Goal: Check status

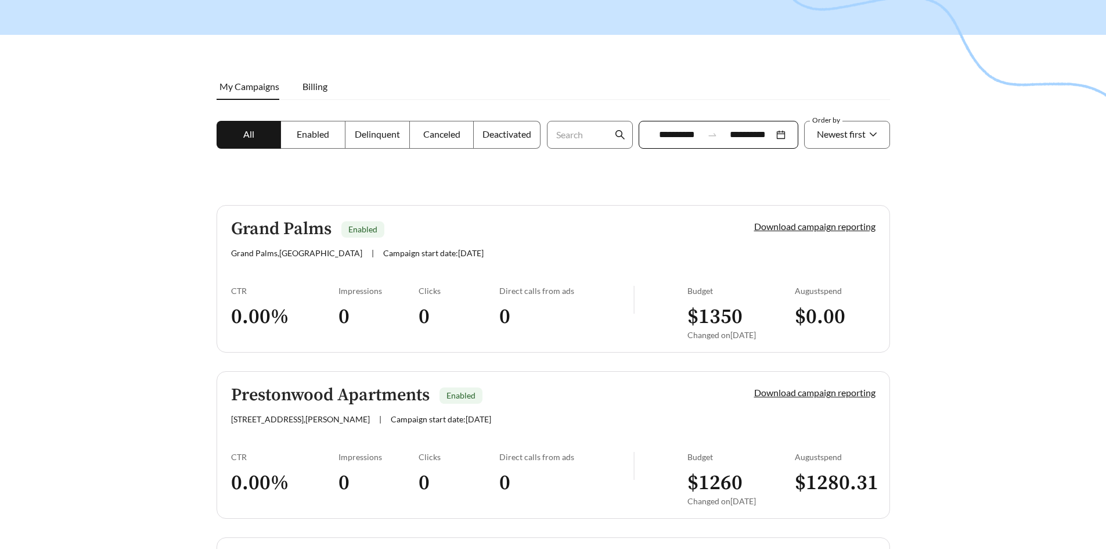
scroll to position [116, 0]
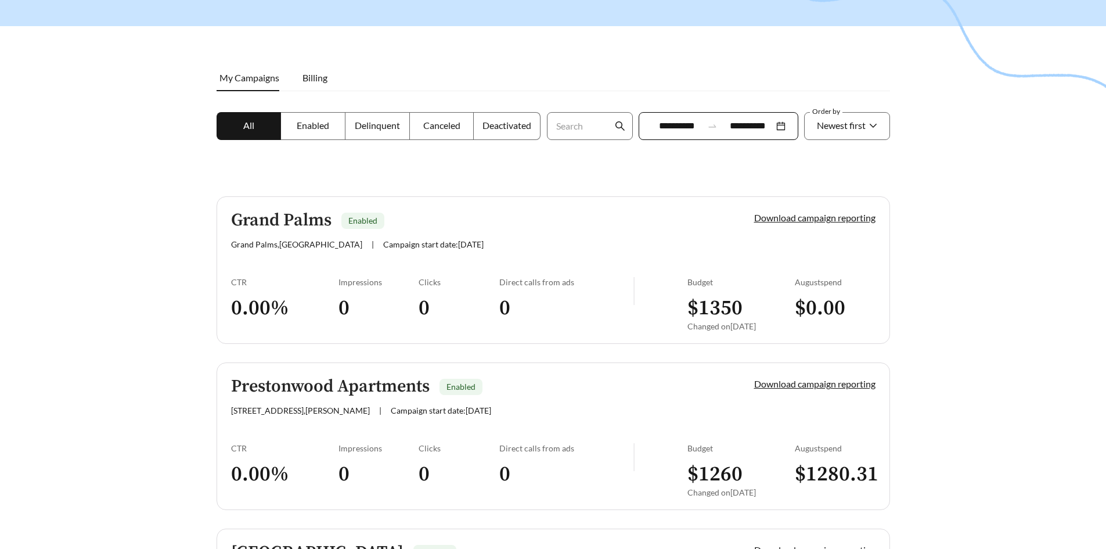
click at [606, 312] on h3 "0" at bounding box center [566, 308] width 134 height 26
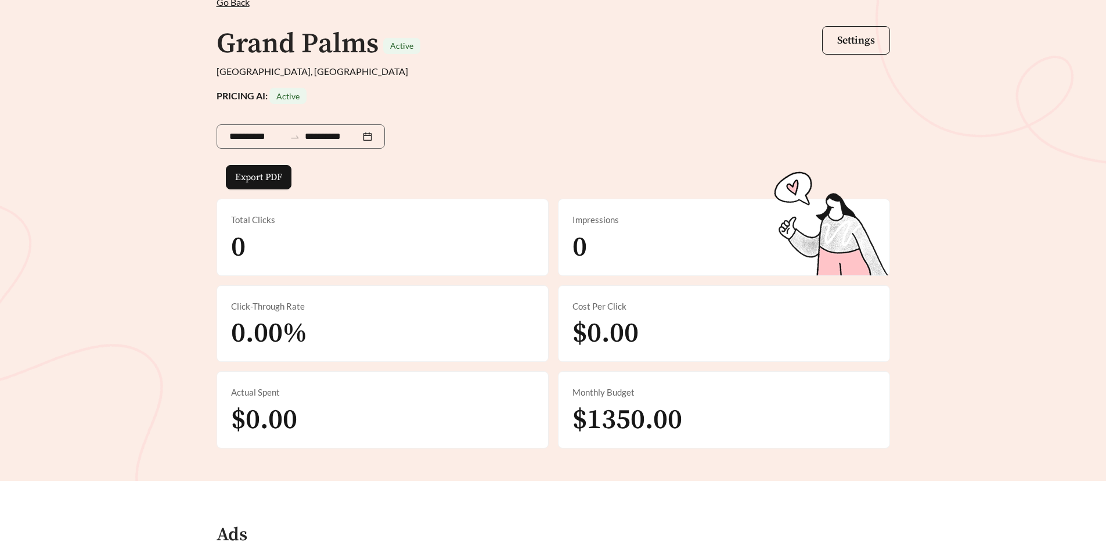
scroll to position [198, 0]
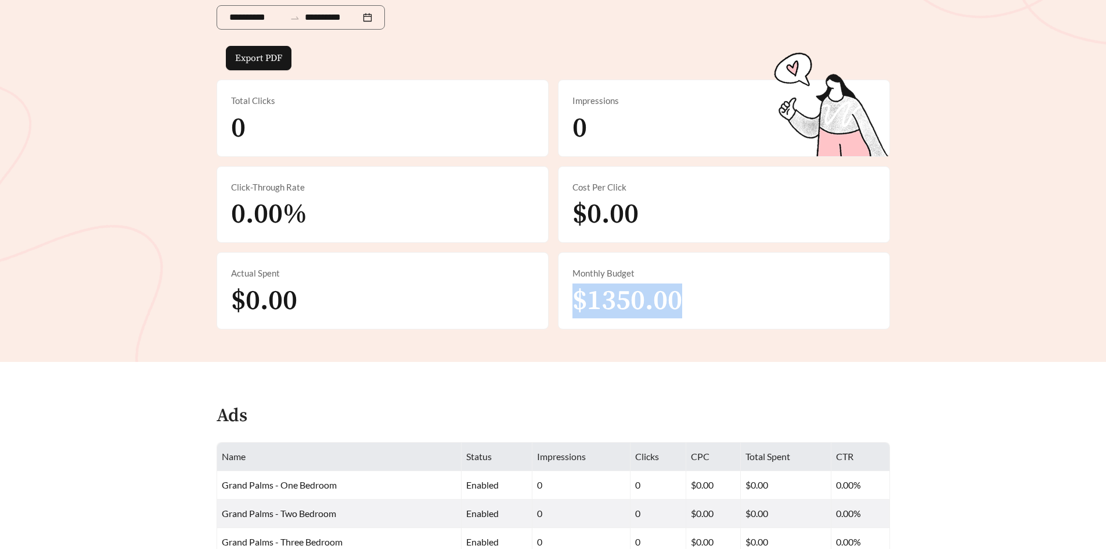
drag, startPoint x: 694, startPoint y: 294, endPoint x: 573, endPoint y: 302, distance: 121.0
click at [573, 302] on div "Monthly Budget $1350.00" at bounding box center [723, 291] width 331 height 76
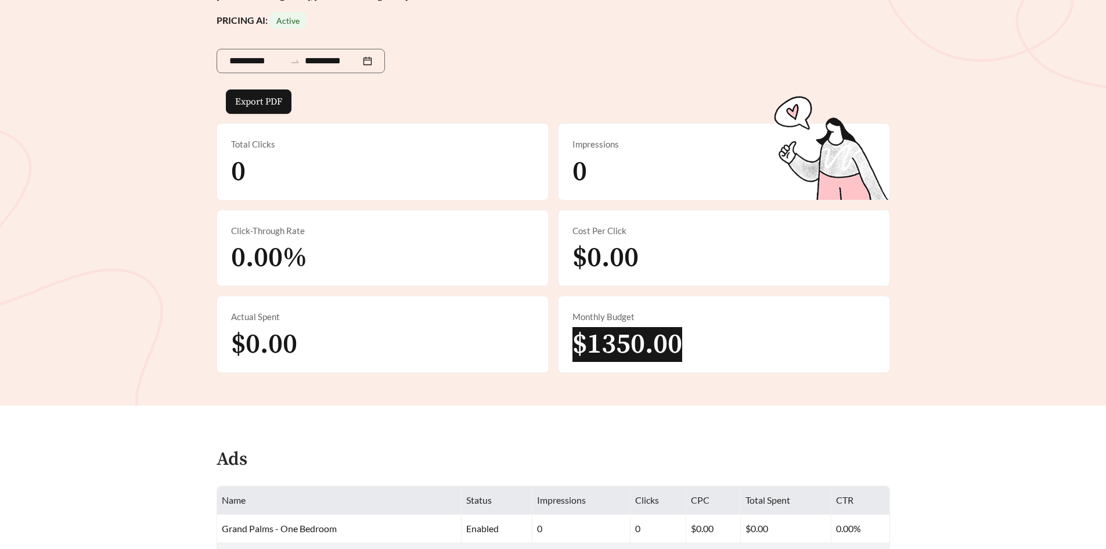
scroll to position [140, 0]
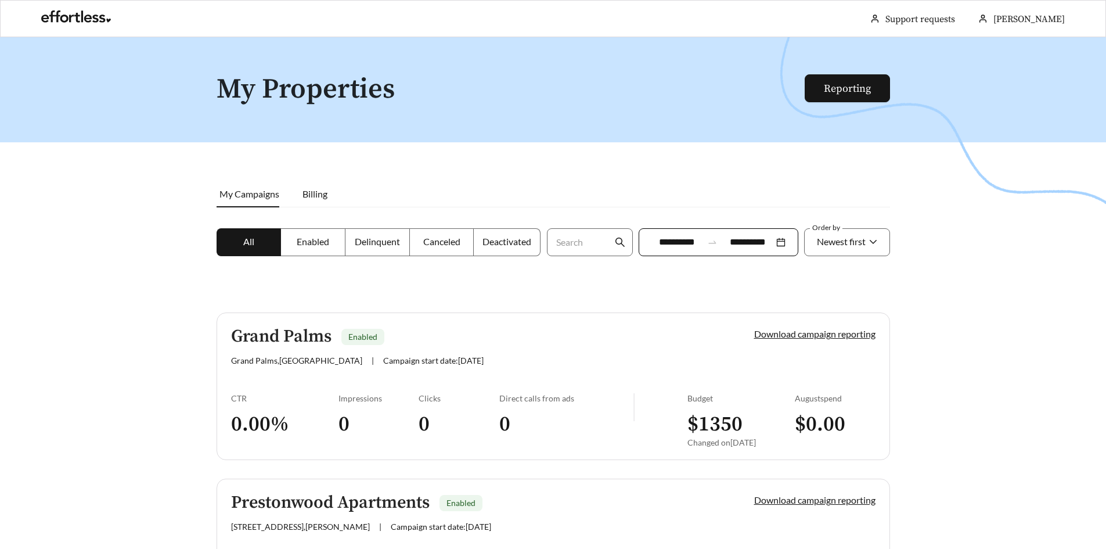
click at [781, 240] on div "**********" at bounding box center [719, 242] width 160 height 28
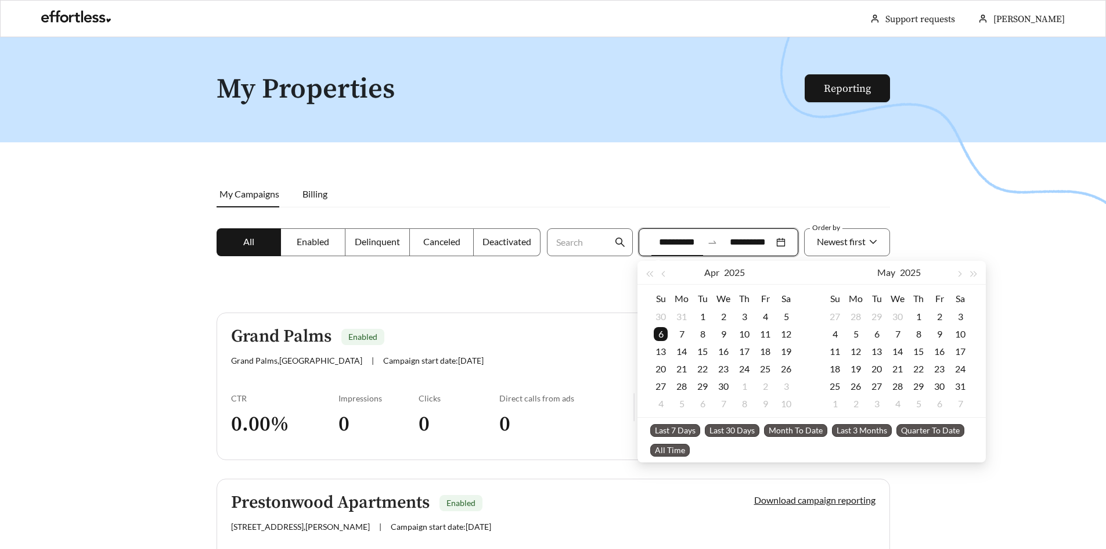
click at [725, 433] on span "Last 30 Days" at bounding box center [732, 430] width 55 height 13
type input "**********"
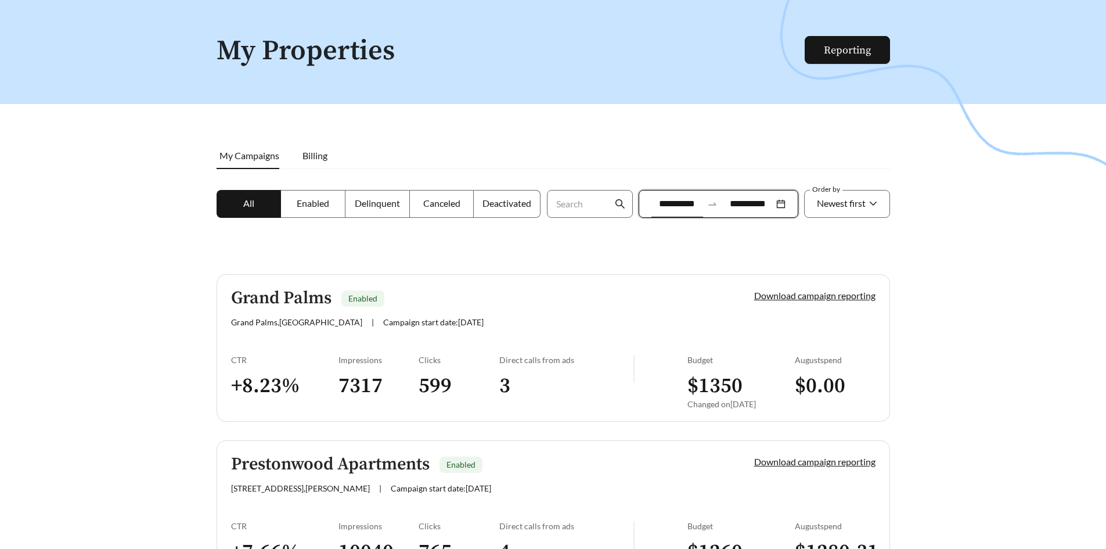
scroll to position [116, 0]
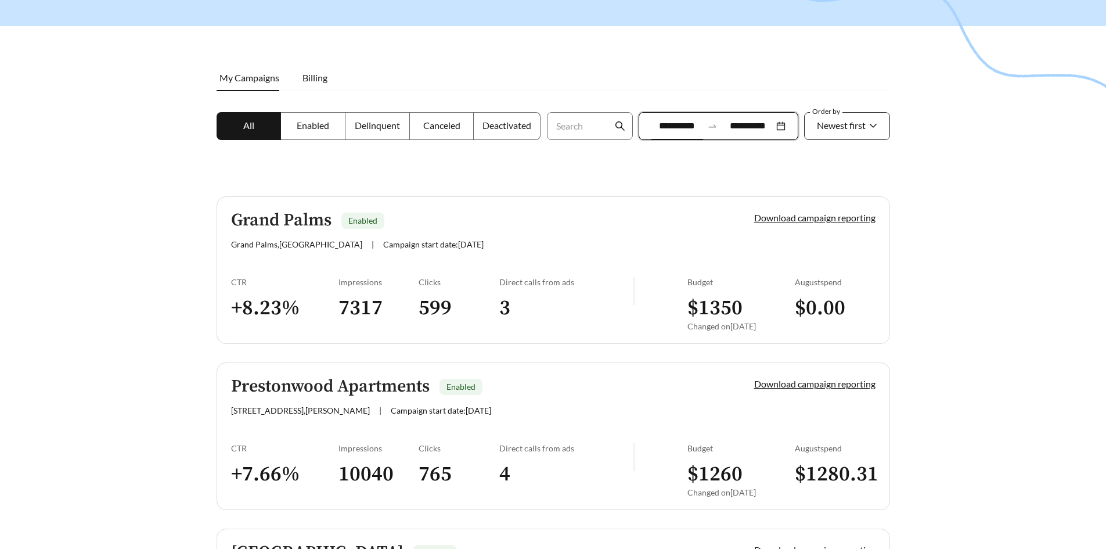
click at [856, 135] on div "Newest first" at bounding box center [841, 125] width 49 height 24
click at [835, 192] on div "A-Z" at bounding box center [847, 191] width 62 height 13
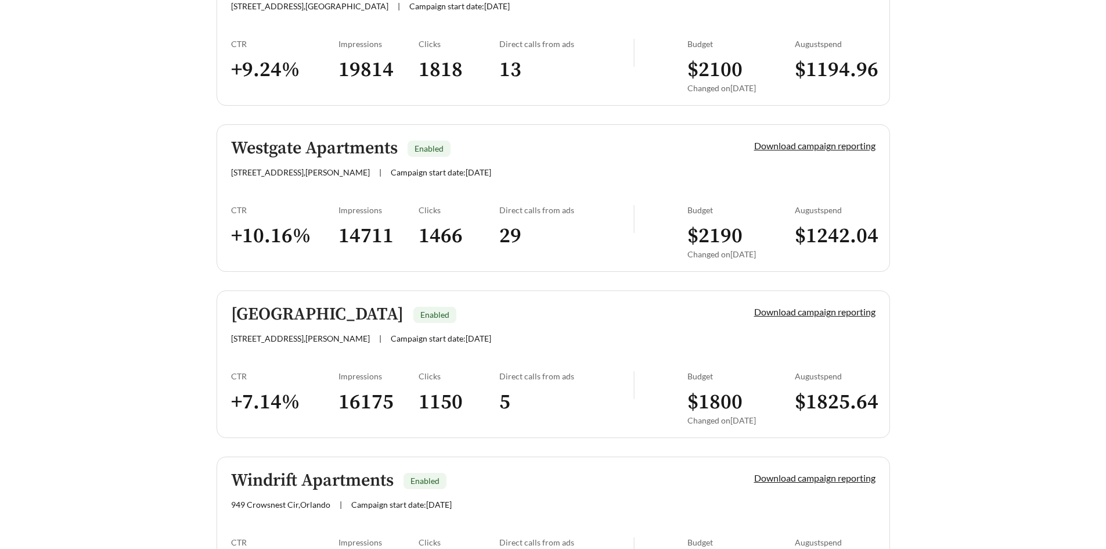
scroll to position [2903, 0]
